Goal: Information Seeking & Learning: Understand process/instructions

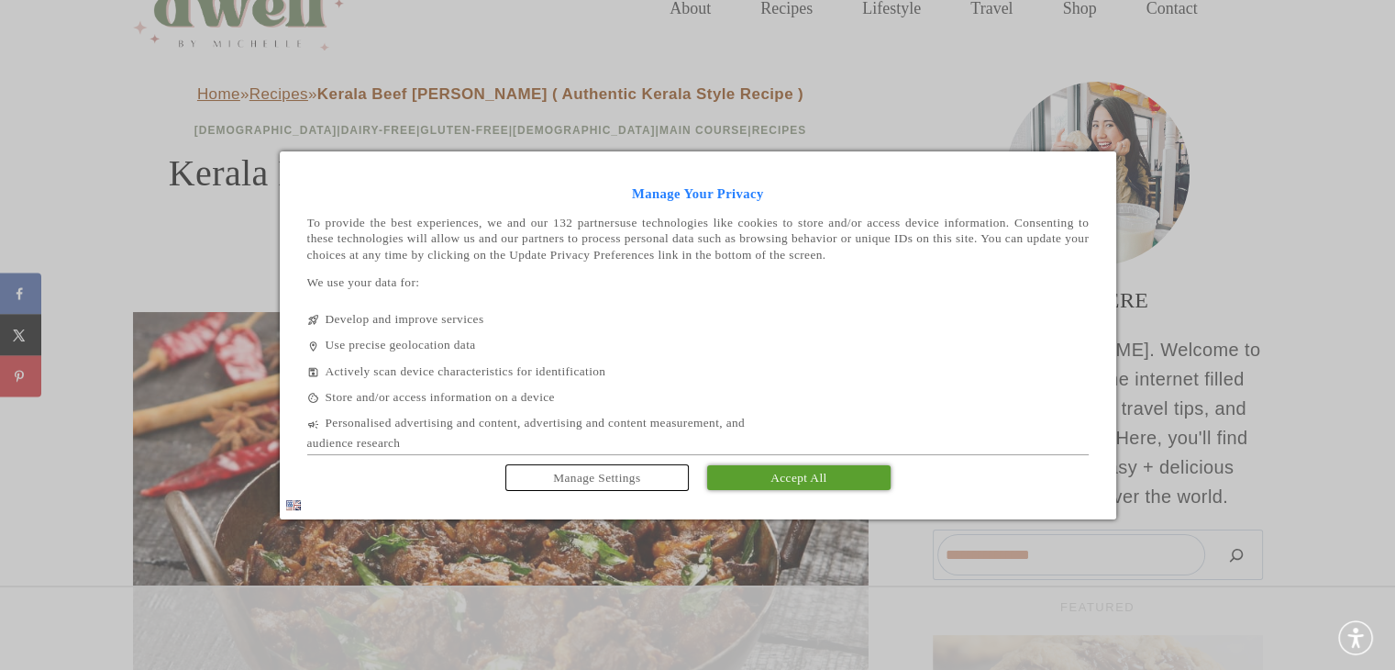
click at [734, 475] on link "Accept All" at bounding box center [798, 477] width 183 height 25
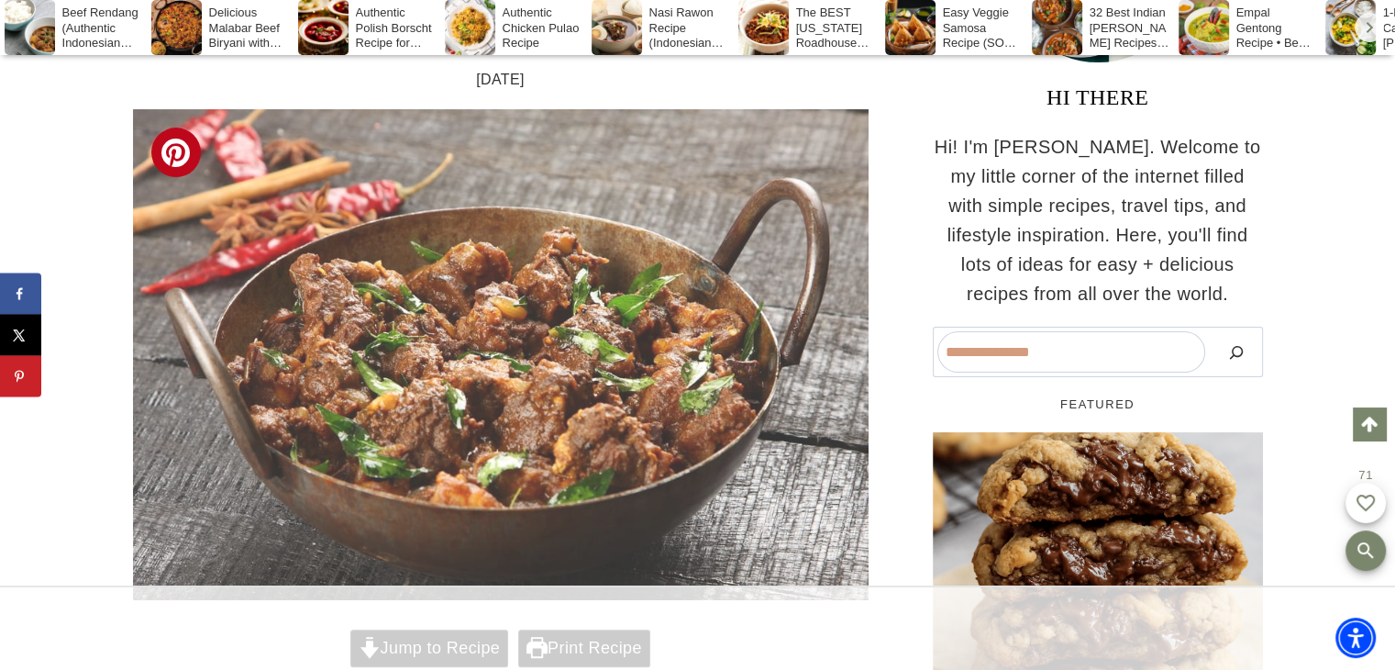
scroll to position [723, 0]
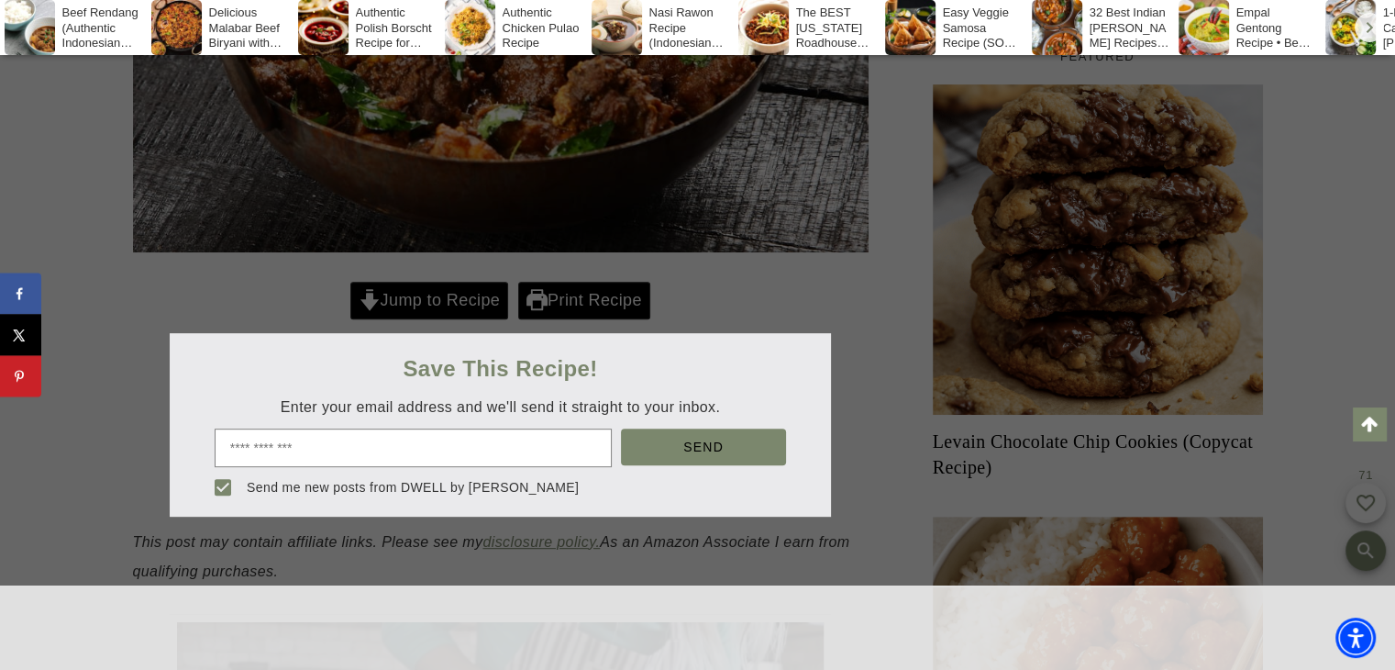
click at [432, 300] on div at bounding box center [697, 335] width 1395 height 670
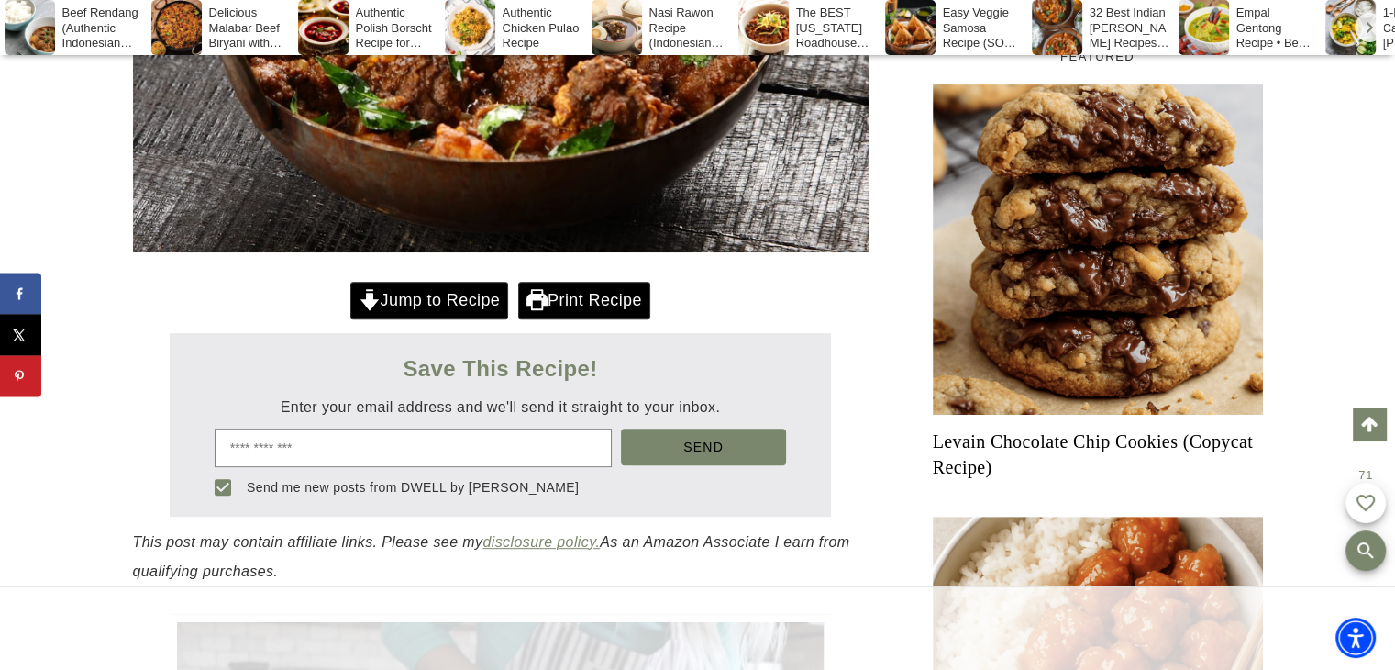
click at [432, 300] on link "Jump to Recipe" at bounding box center [429, 301] width 158 height 38
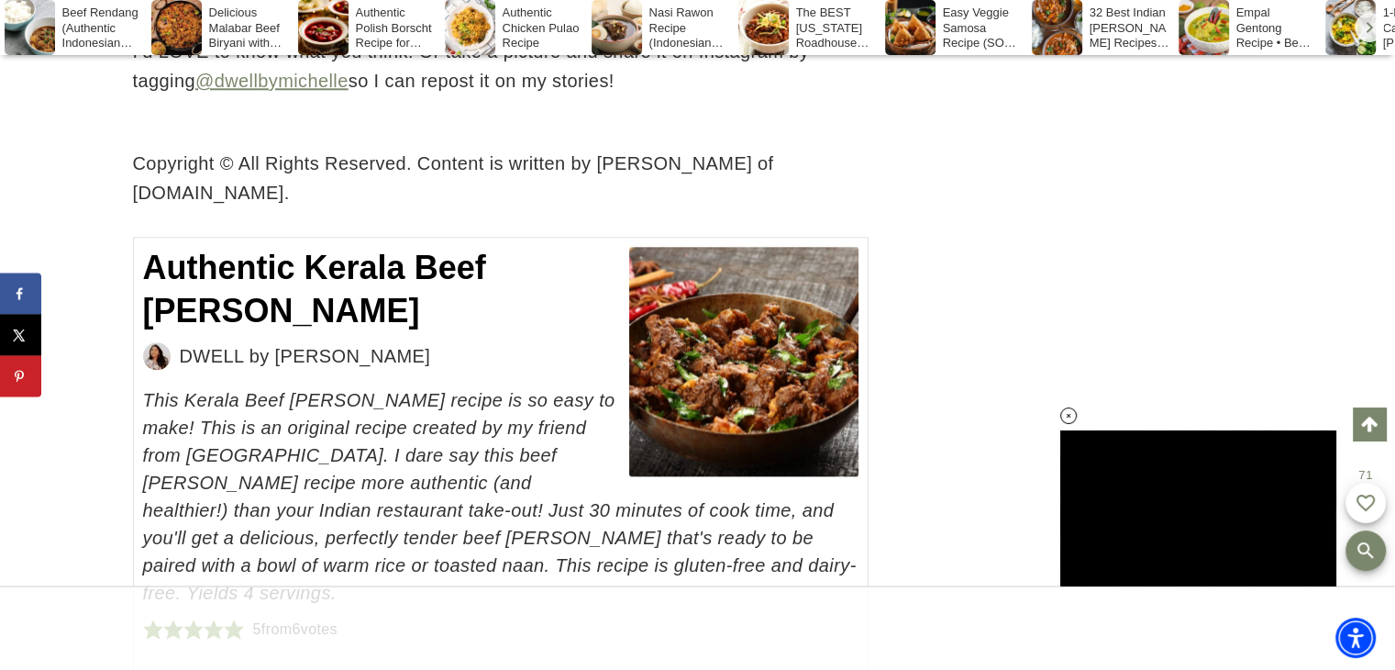
scroll to position [9099, 0]
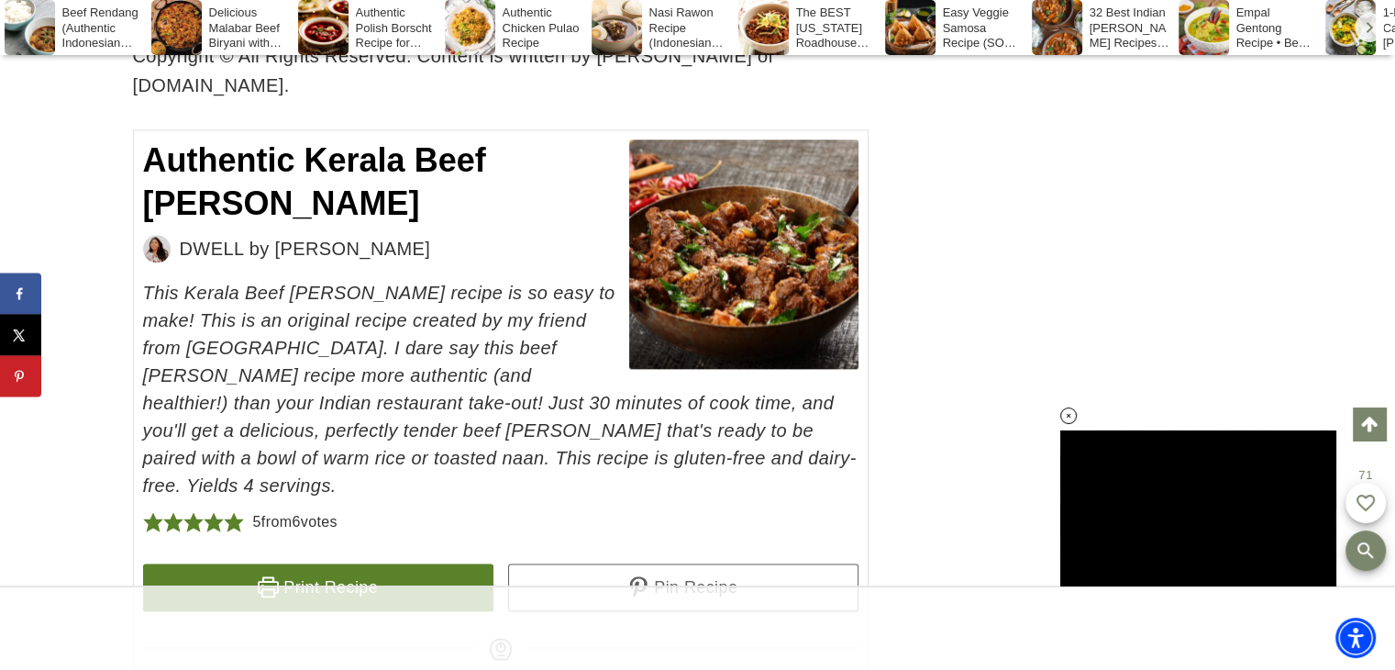
click at [347, 563] on link "Print Recipe" at bounding box center [318, 587] width 350 height 48
